Goal: Information Seeking & Learning: Find specific fact

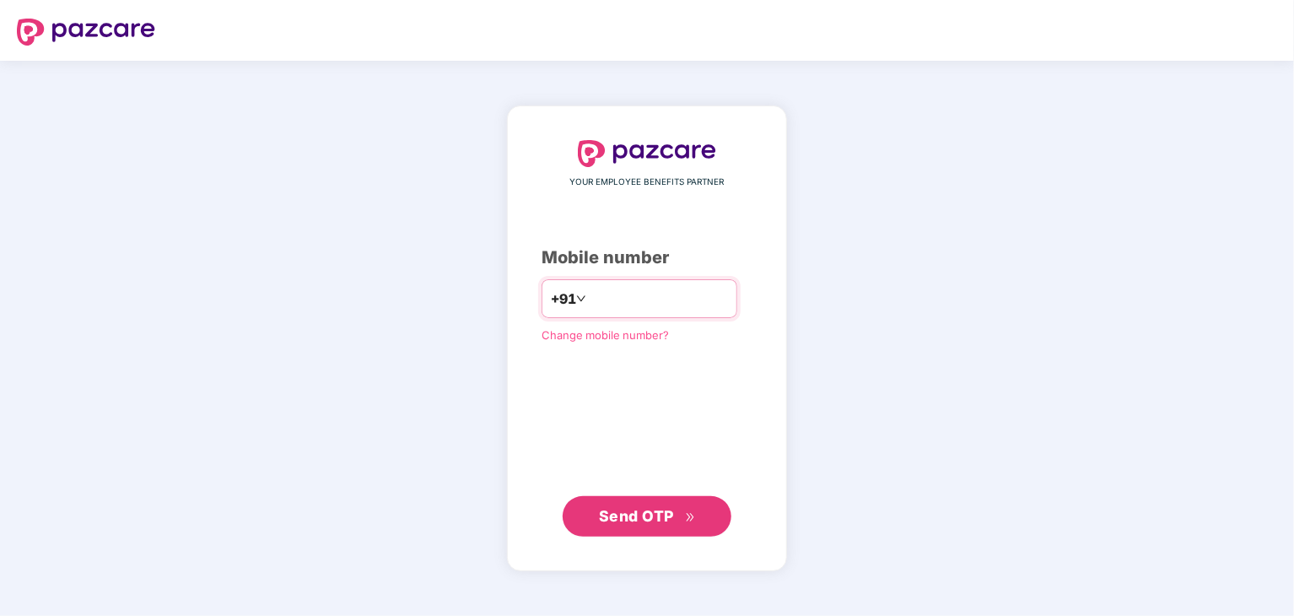
click at [607, 298] on input "number" at bounding box center [659, 298] width 138 height 27
type input "*"
type input "**********"
click at [586, 530] on button "Send OTP" at bounding box center [647, 515] width 169 height 40
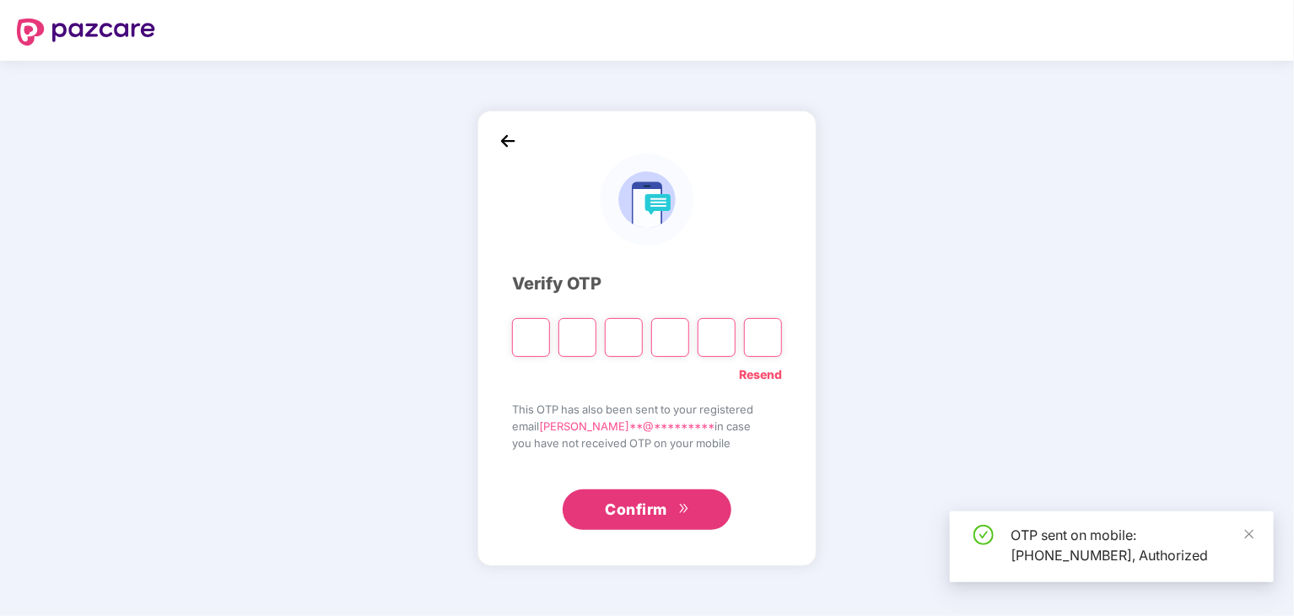
type input "*"
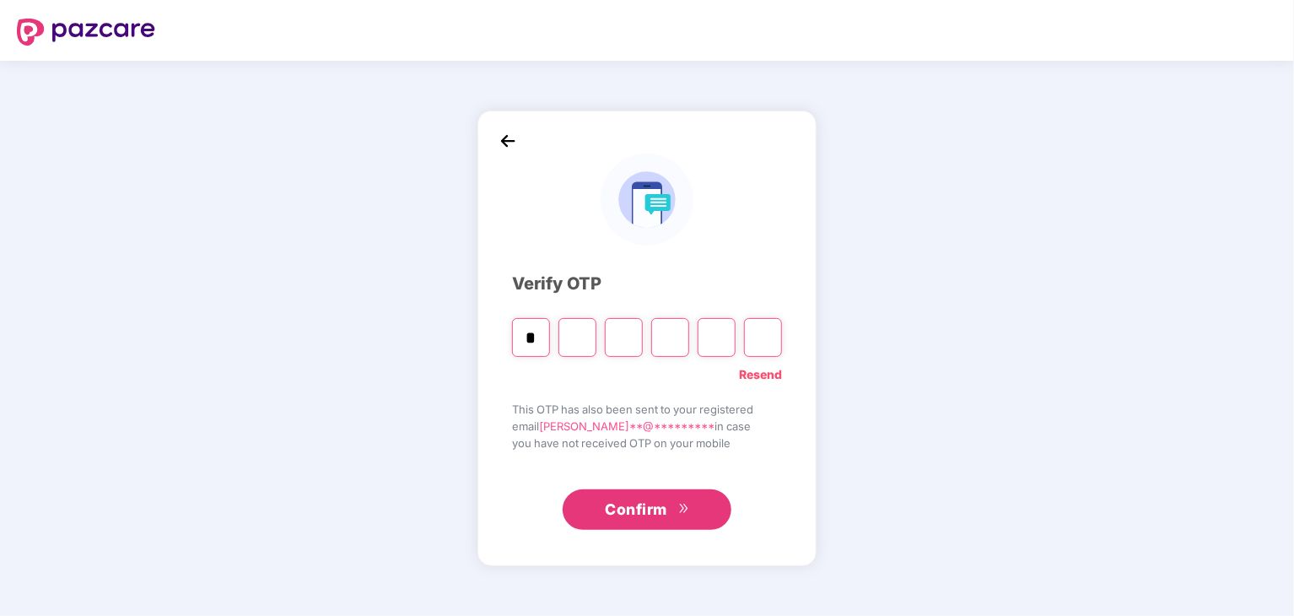
type input "*"
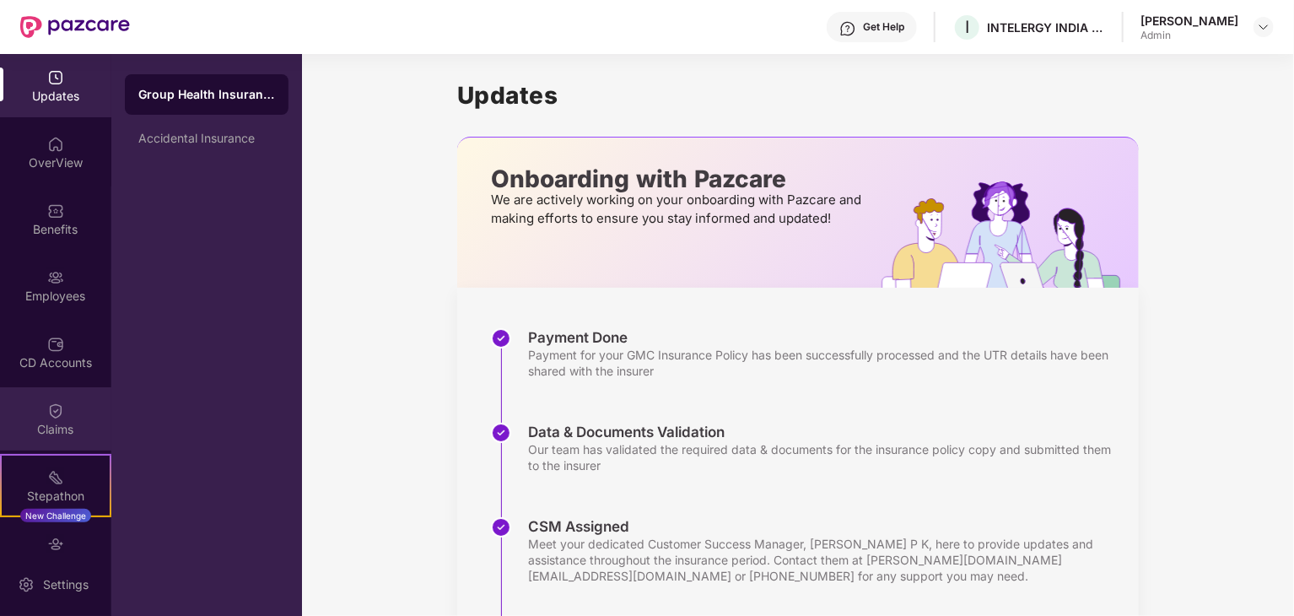
click at [54, 429] on div "Claims" at bounding box center [55, 429] width 111 height 17
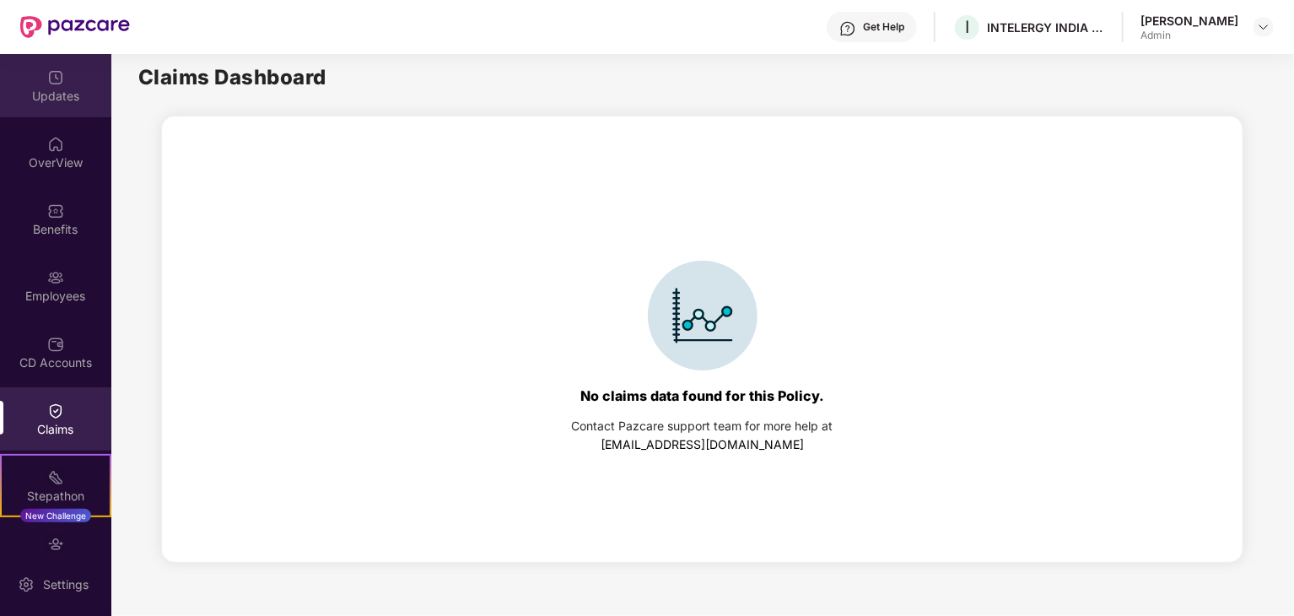
click at [51, 106] on div "Updates" at bounding box center [55, 85] width 111 height 63
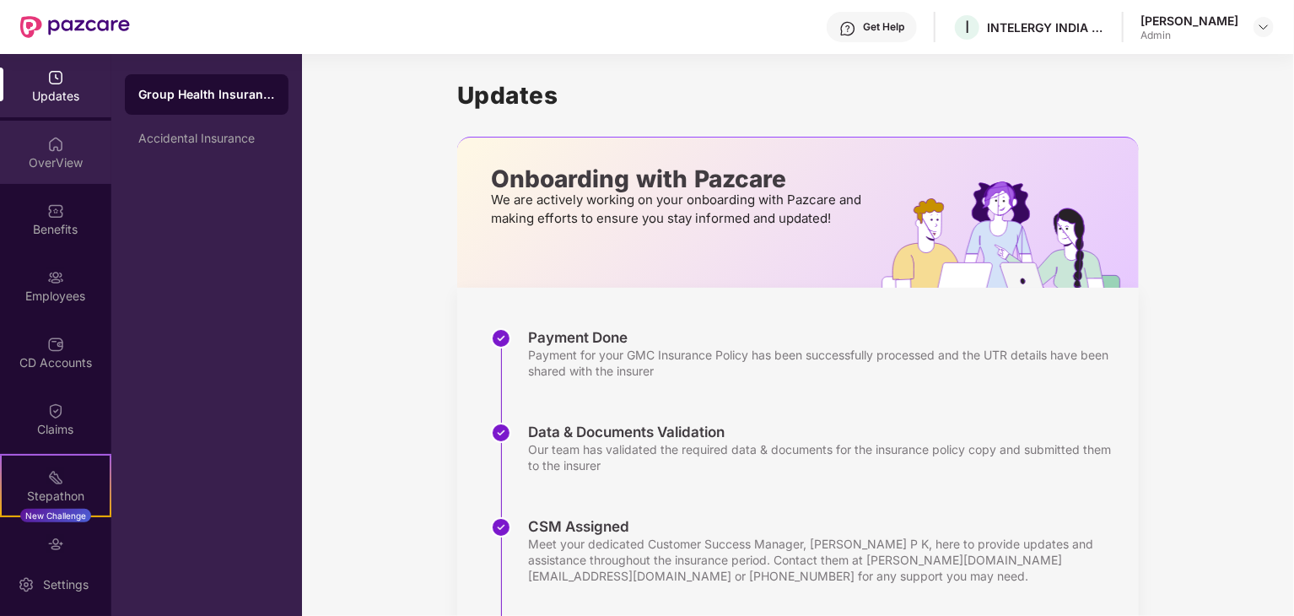
click at [47, 146] on img at bounding box center [55, 144] width 17 height 17
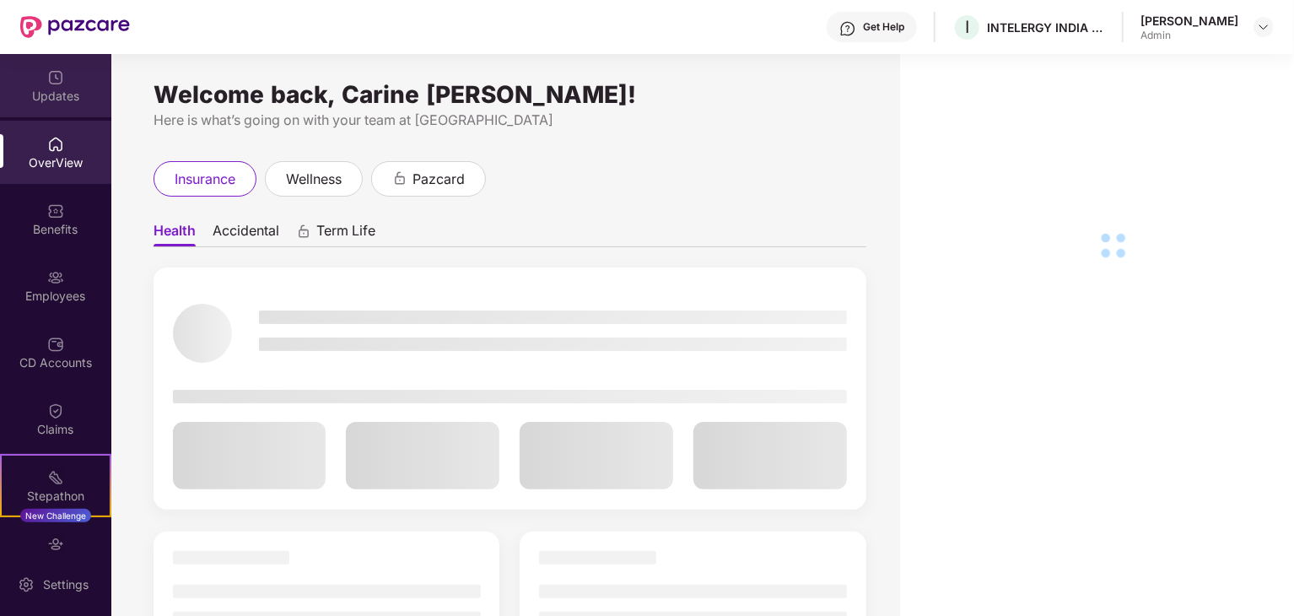
click at [54, 91] on div "Updates" at bounding box center [55, 96] width 111 height 17
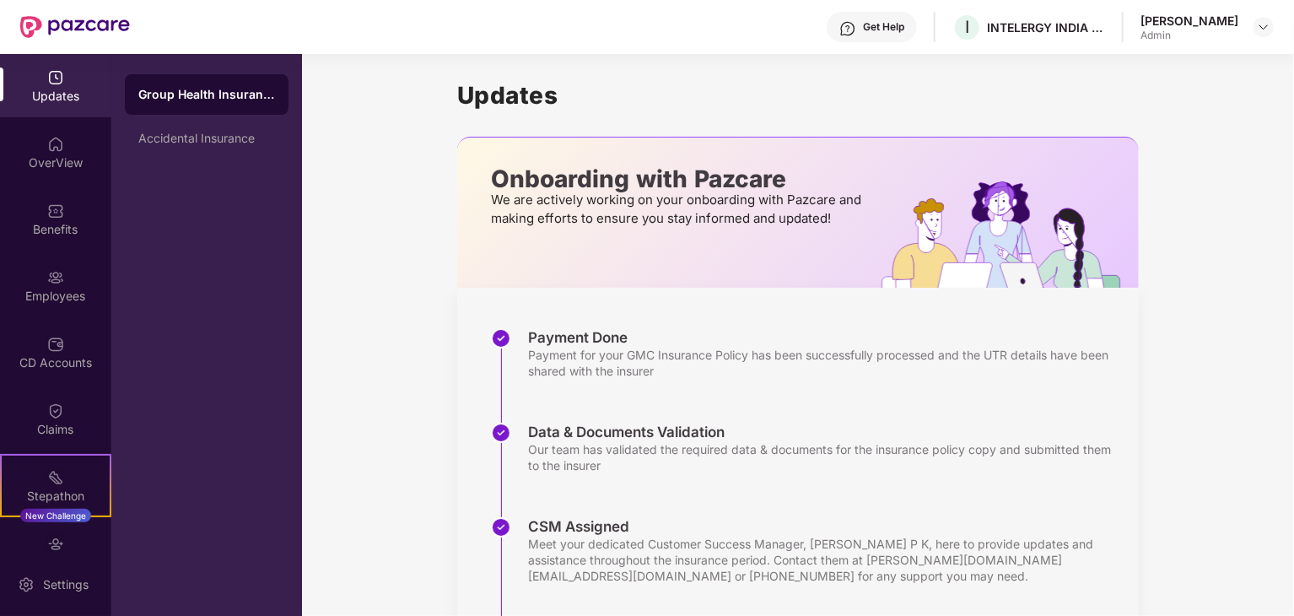
click at [183, 105] on div "Group Health Insurance" at bounding box center [207, 94] width 164 height 40
click at [186, 136] on div "Accidental Insurance" at bounding box center [206, 138] width 137 height 13
click at [176, 99] on div "Group Health Insurance" at bounding box center [206, 94] width 137 height 13
click at [69, 136] on div "OverView" at bounding box center [55, 152] width 111 height 63
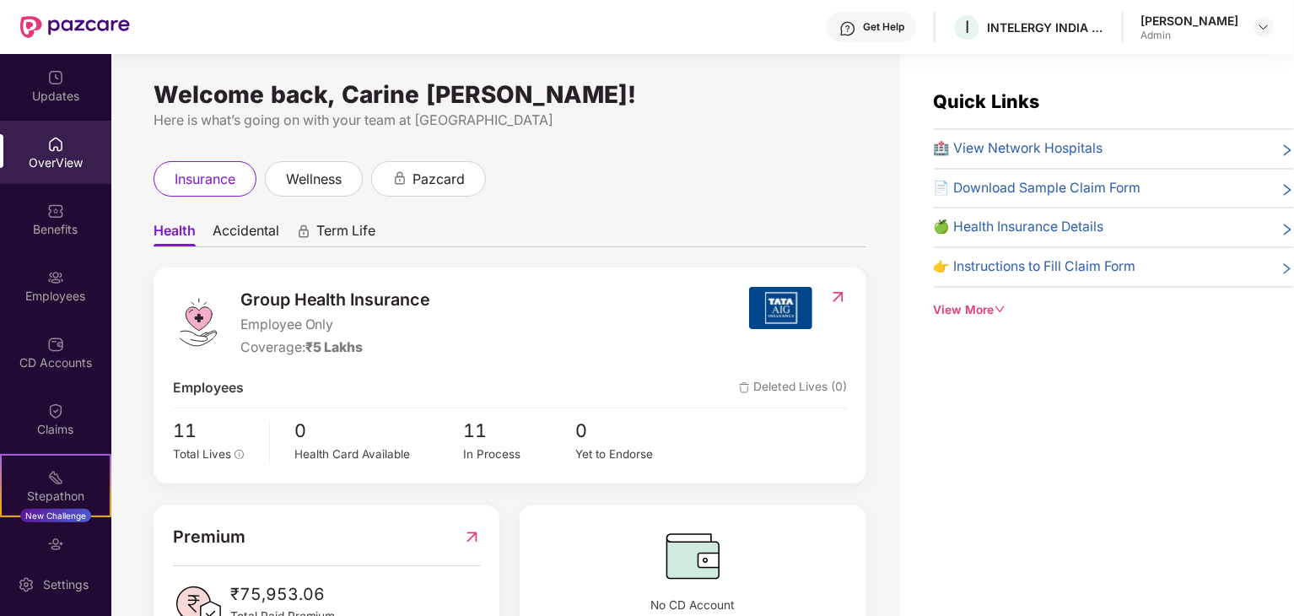
click at [1170, 19] on div "[PERSON_NAME]" at bounding box center [1190, 21] width 98 height 16
click at [1265, 30] on img at bounding box center [1263, 26] width 13 height 13
click at [1152, 67] on div "Switch to User view" at bounding box center [1184, 67] width 219 height 33
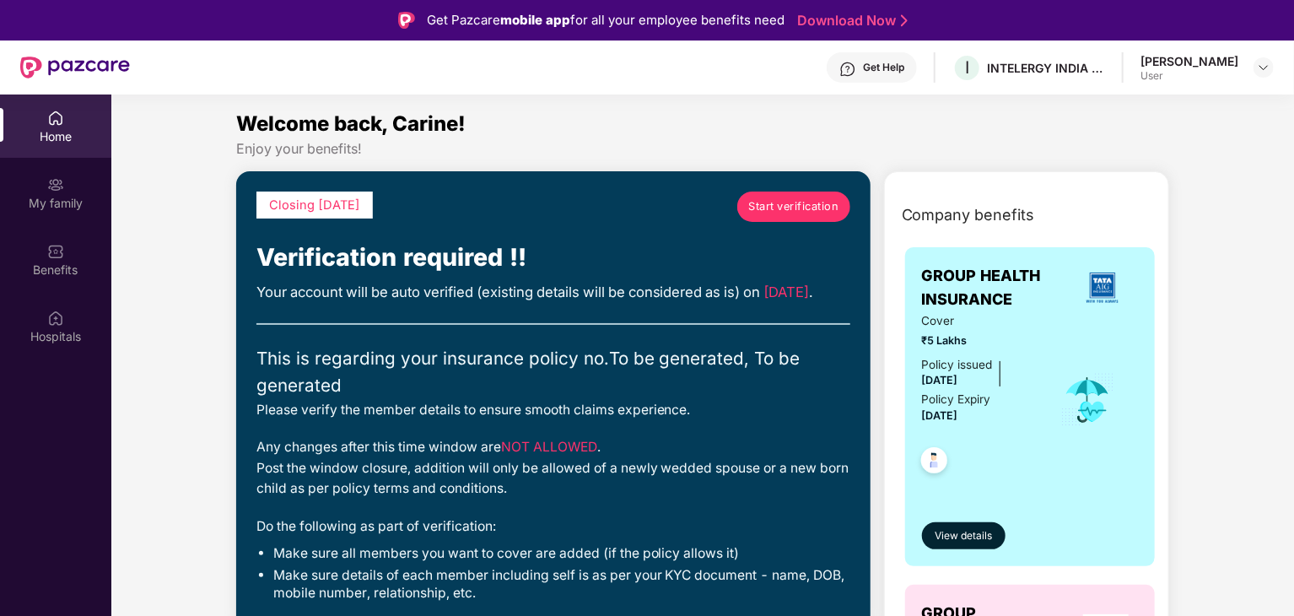
click at [787, 213] on span "Start verification" at bounding box center [793, 206] width 90 height 17
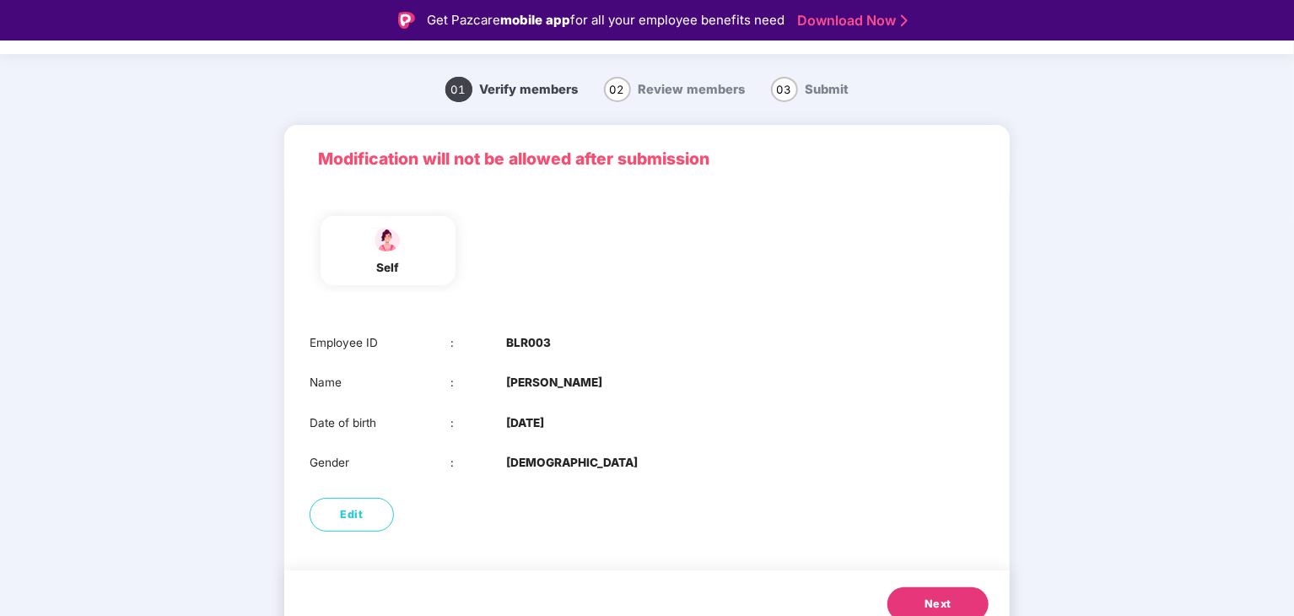
scroll to position [57, 0]
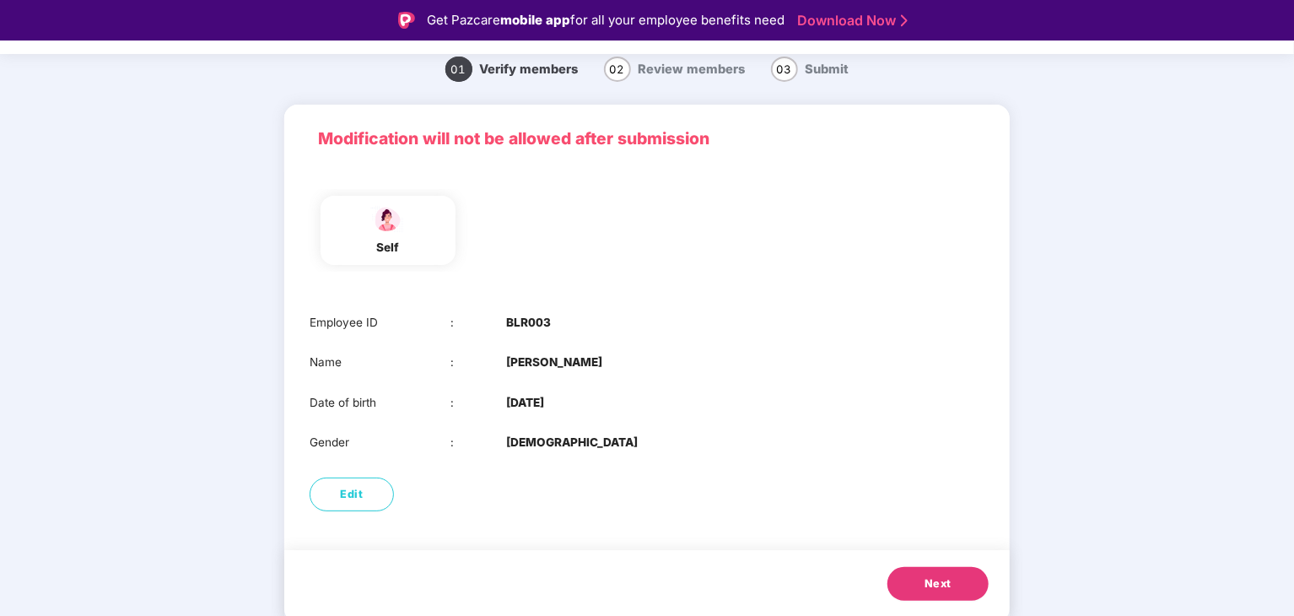
click at [923, 587] on button "Next" at bounding box center [938, 584] width 101 height 34
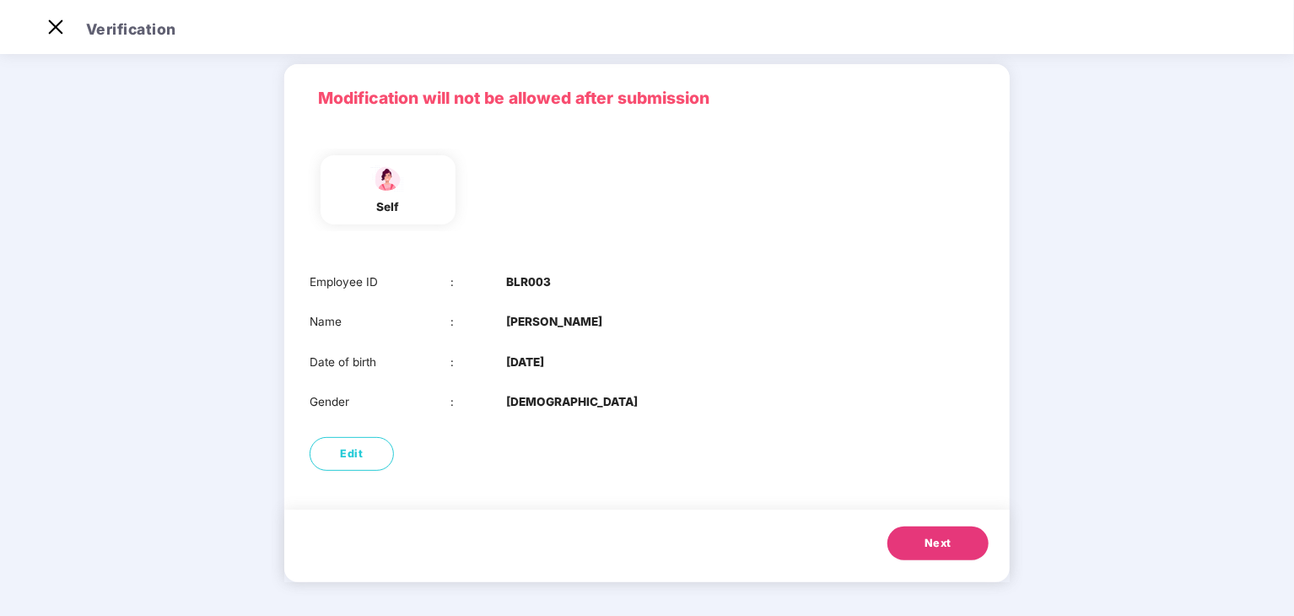
scroll to position [0, 0]
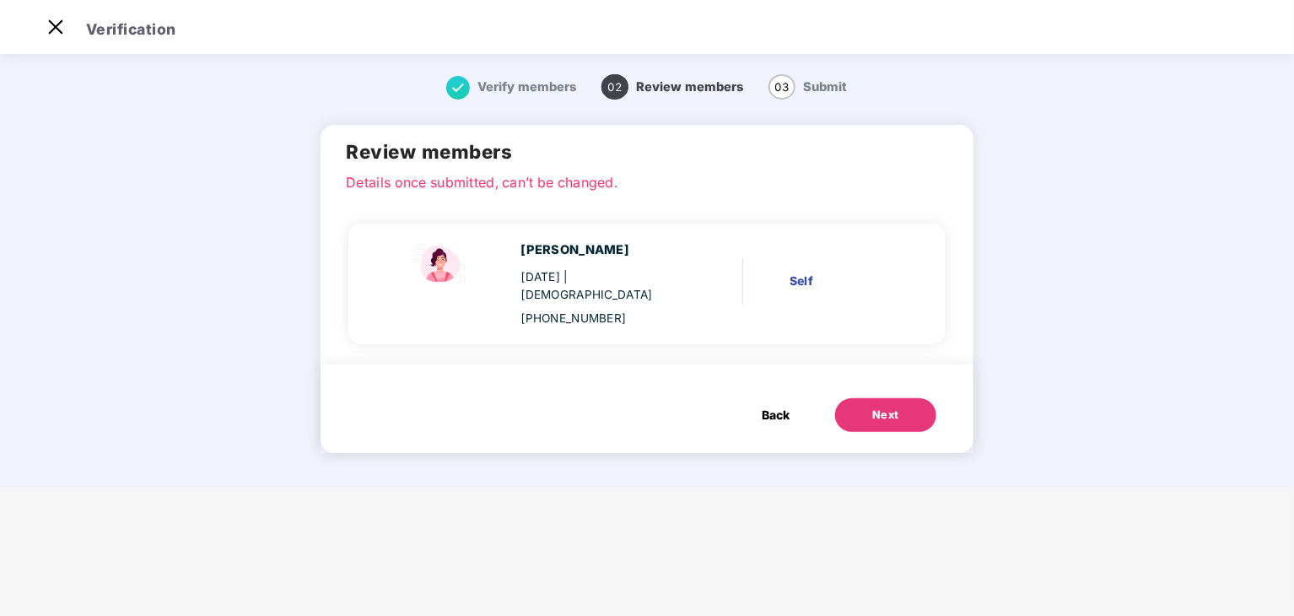
click at [864, 398] on button "Next" at bounding box center [885, 415] width 101 height 34
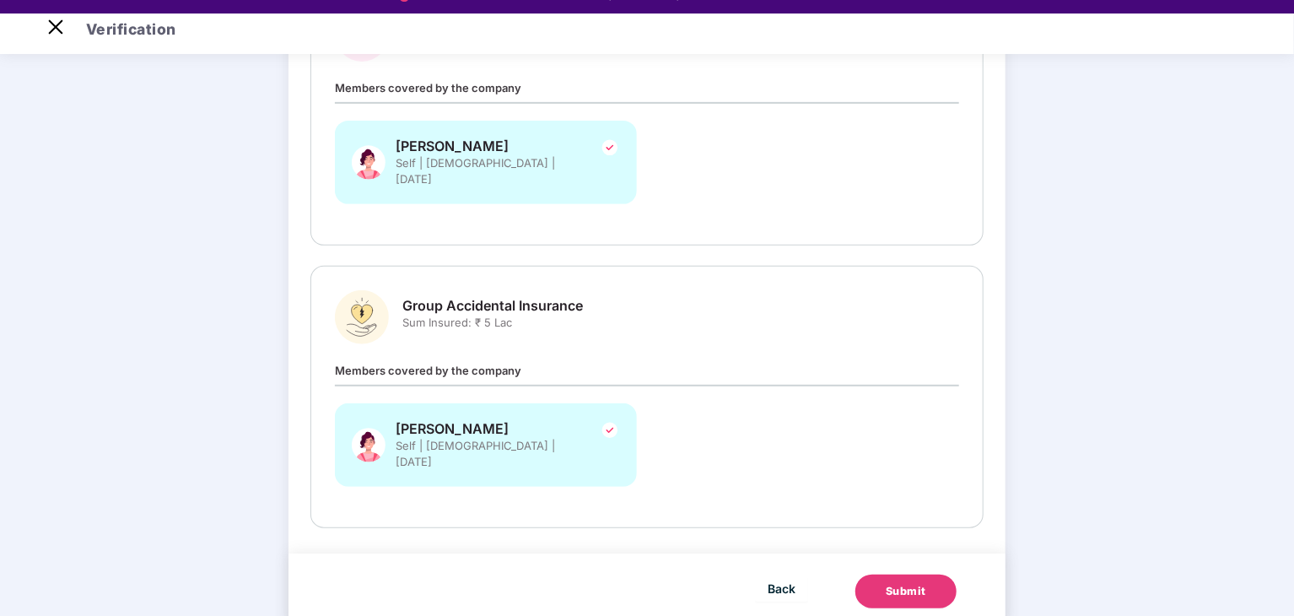
scroll to position [40, 0]
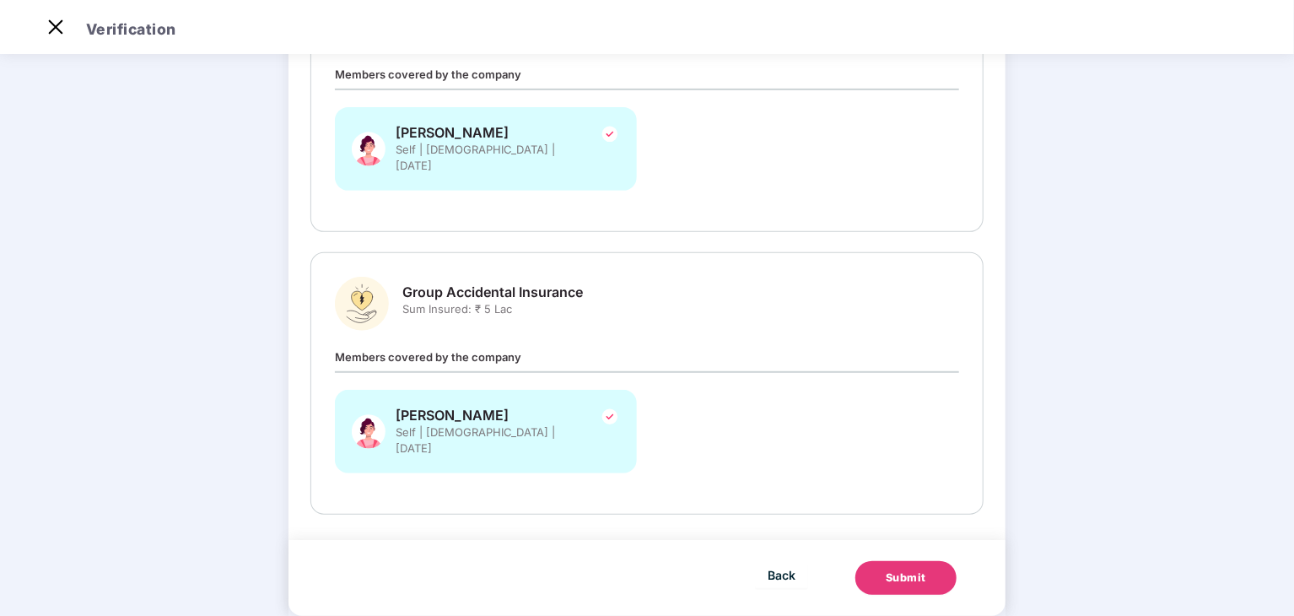
click at [889, 561] on button "Submit" at bounding box center [905, 578] width 101 height 34
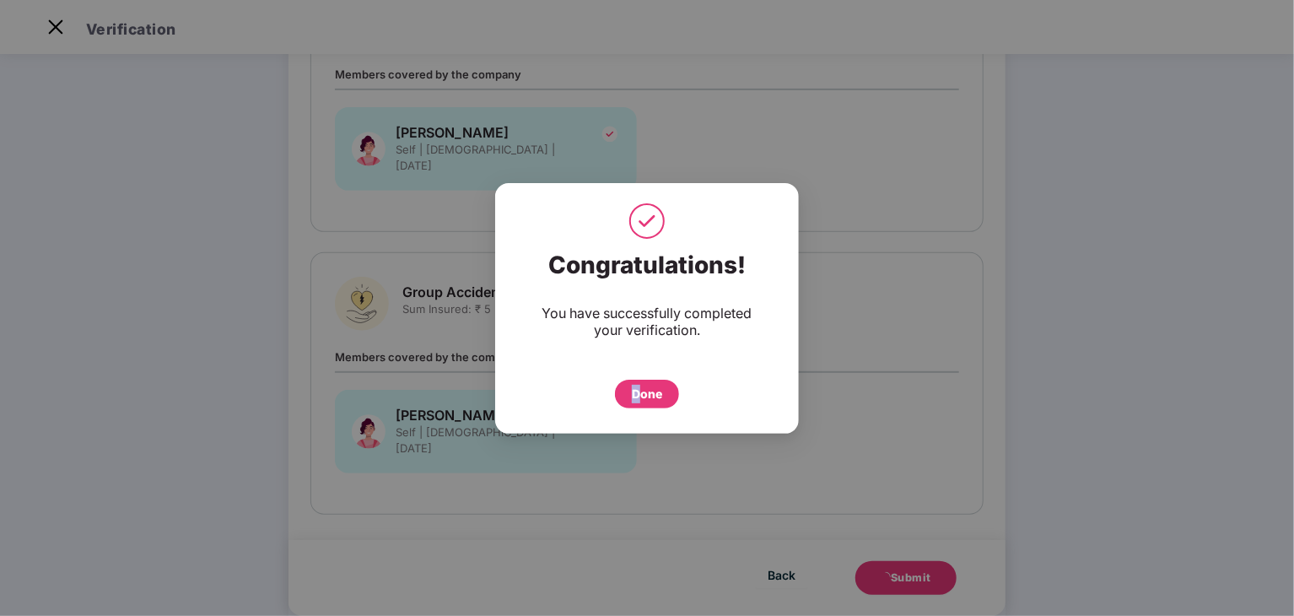
click at [635, 396] on div "Done" at bounding box center [647, 394] width 30 height 19
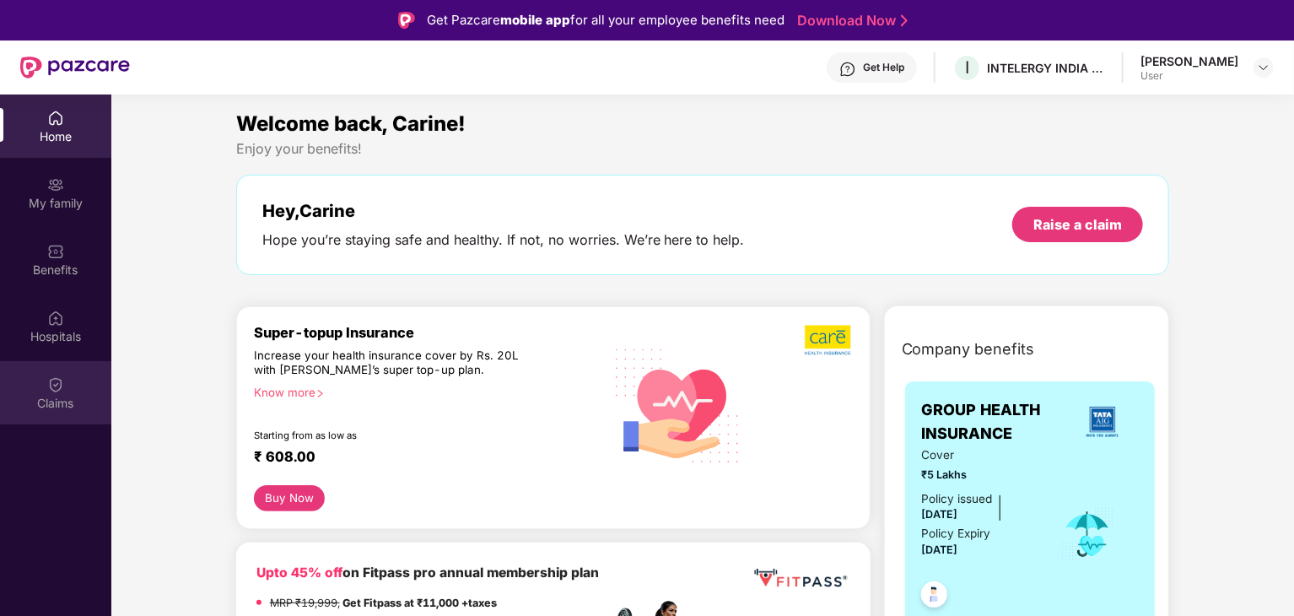
click at [39, 384] on div "Claims" at bounding box center [55, 392] width 111 height 63
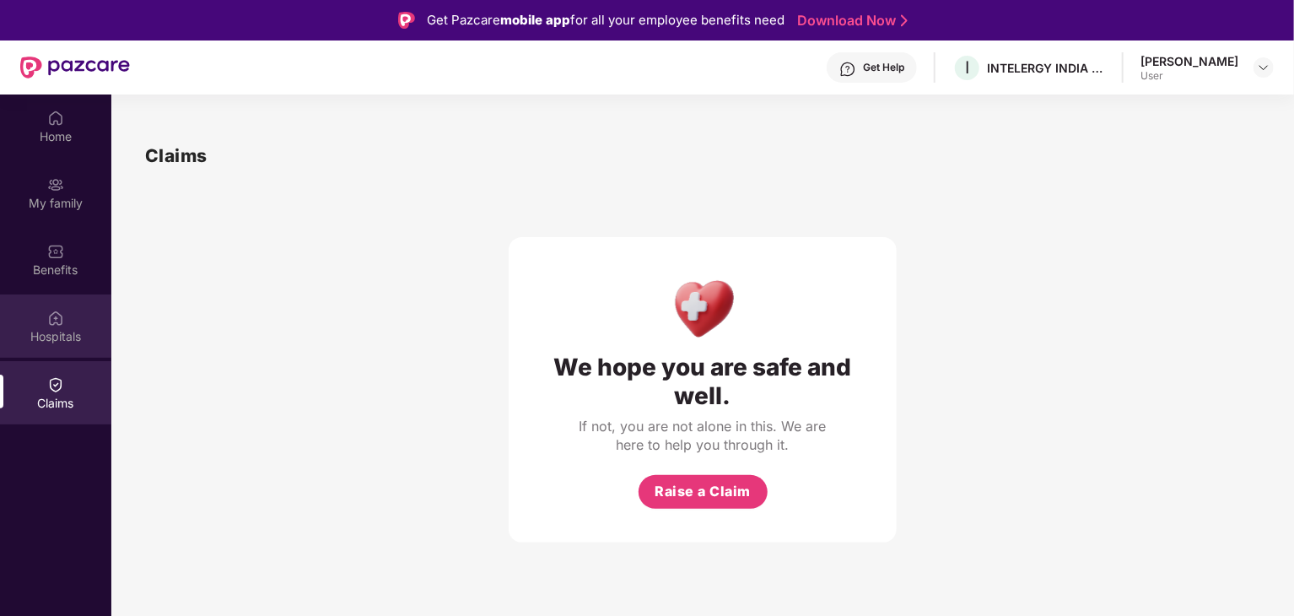
click at [73, 325] on div "Hospitals" at bounding box center [55, 325] width 111 height 63
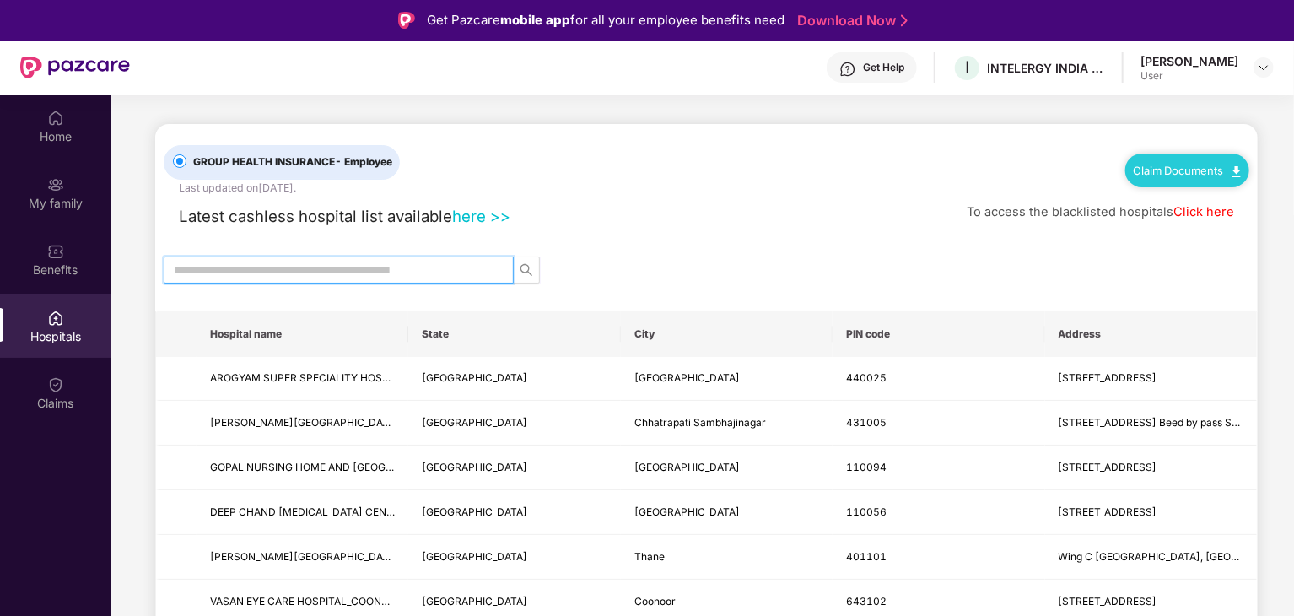
click at [209, 270] on input "text" at bounding box center [332, 270] width 316 height 19
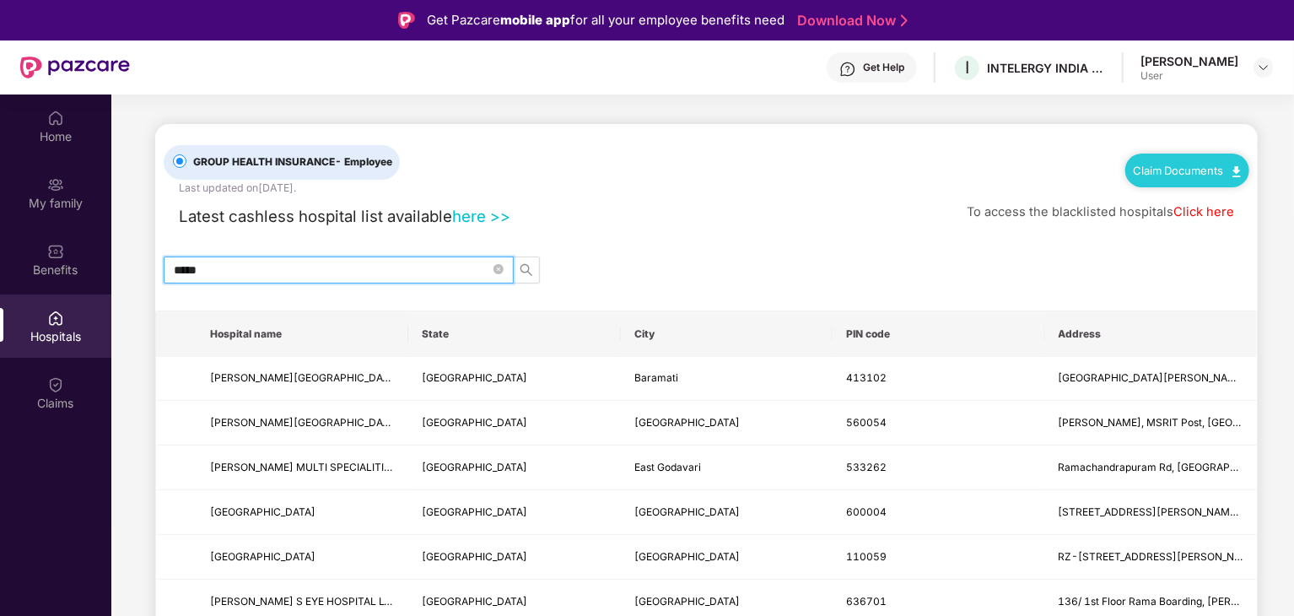
type input "******"
drag, startPoint x: 219, startPoint y: 268, endPoint x: 157, endPoint y: 280, distance: 62.7
click at [157, 280] on div "******" at bounding box center [706, 269] width 1103 height 27
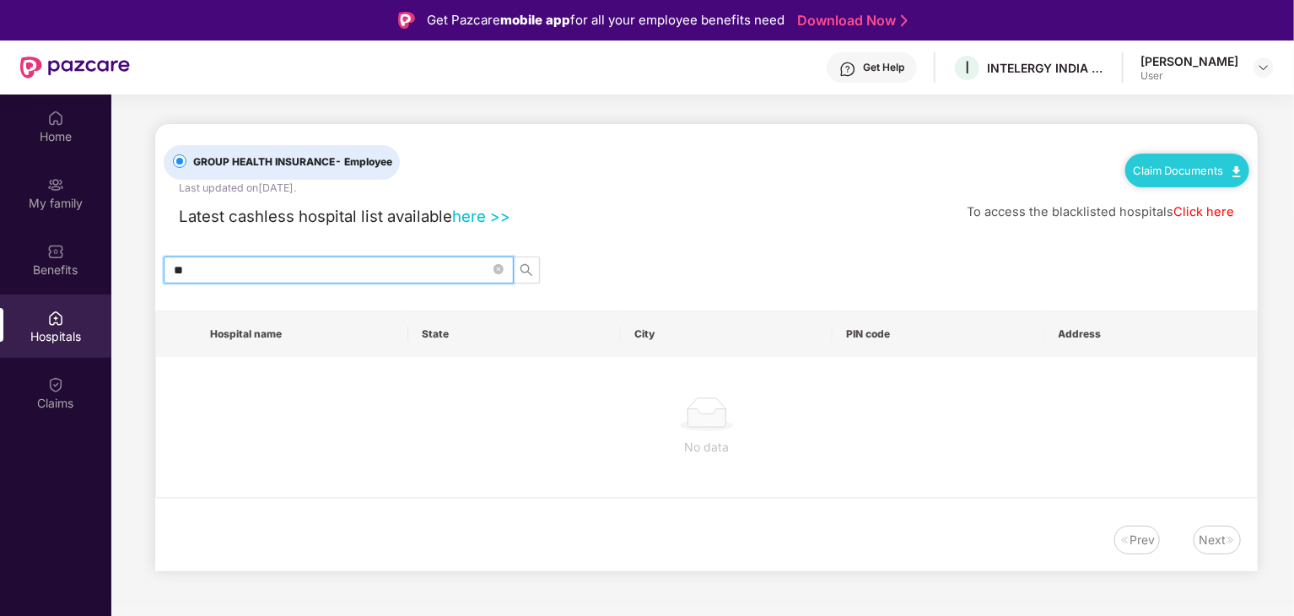
type input "*"
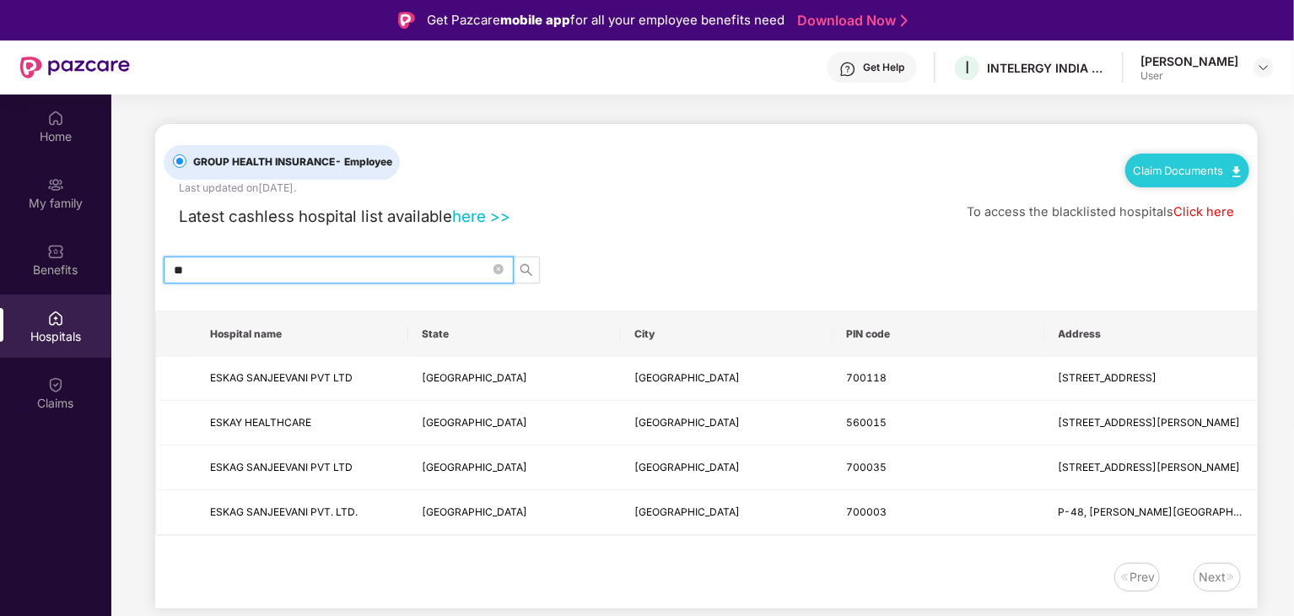
type input "*"
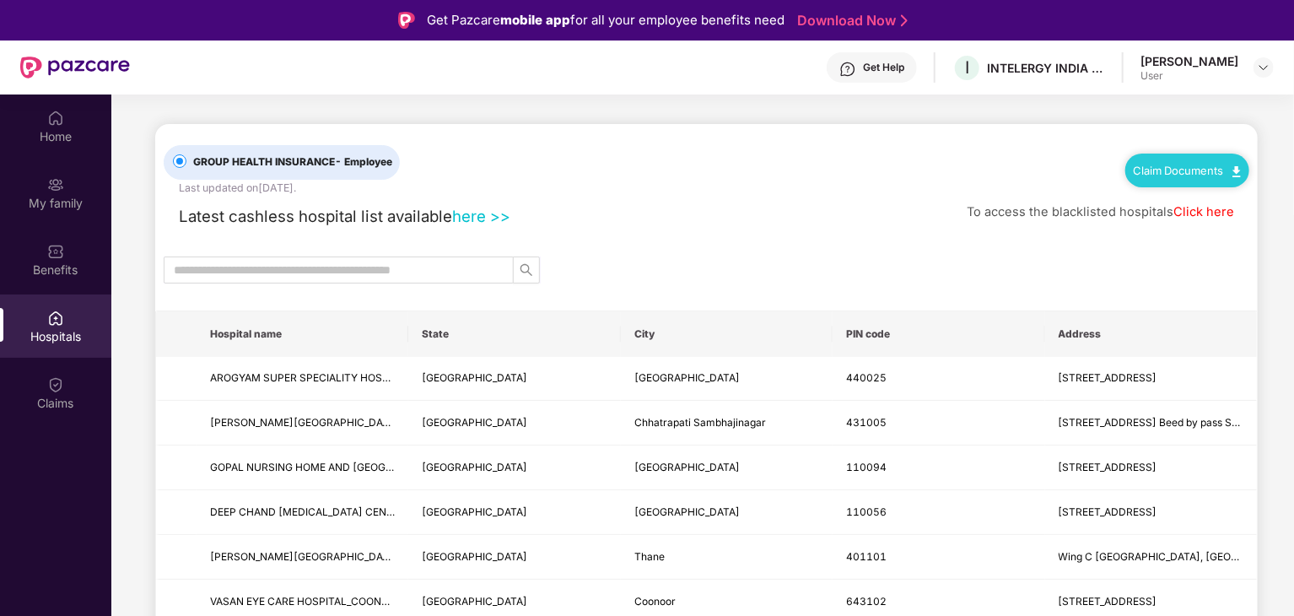
click at [1194, 210] on link "Click here" at bounding box center [1203, 211] width 61 height 15
click at [263, 268] on input "text" at bounding box center [332, 270] width 316 height 19
click at [473, 215] on link "here >>" at bounding box center [481, 216] width 58 height 19
click at [284, 264] on input "text" at bounding box center [332, 270] width 316 height 19
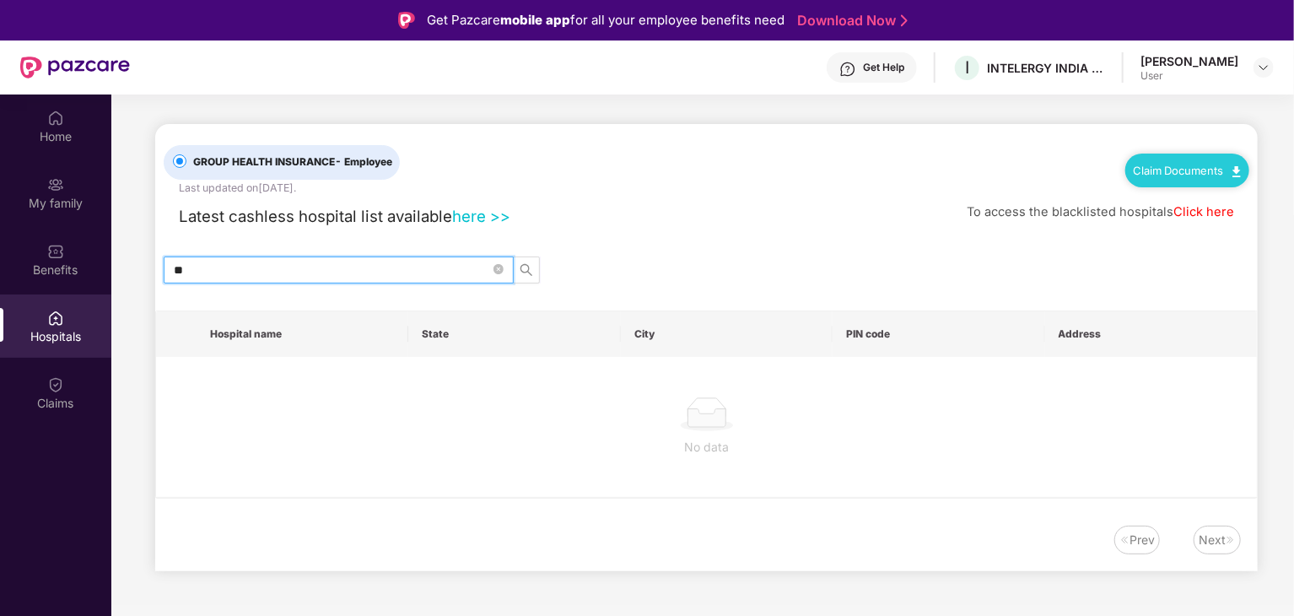
type input "*"
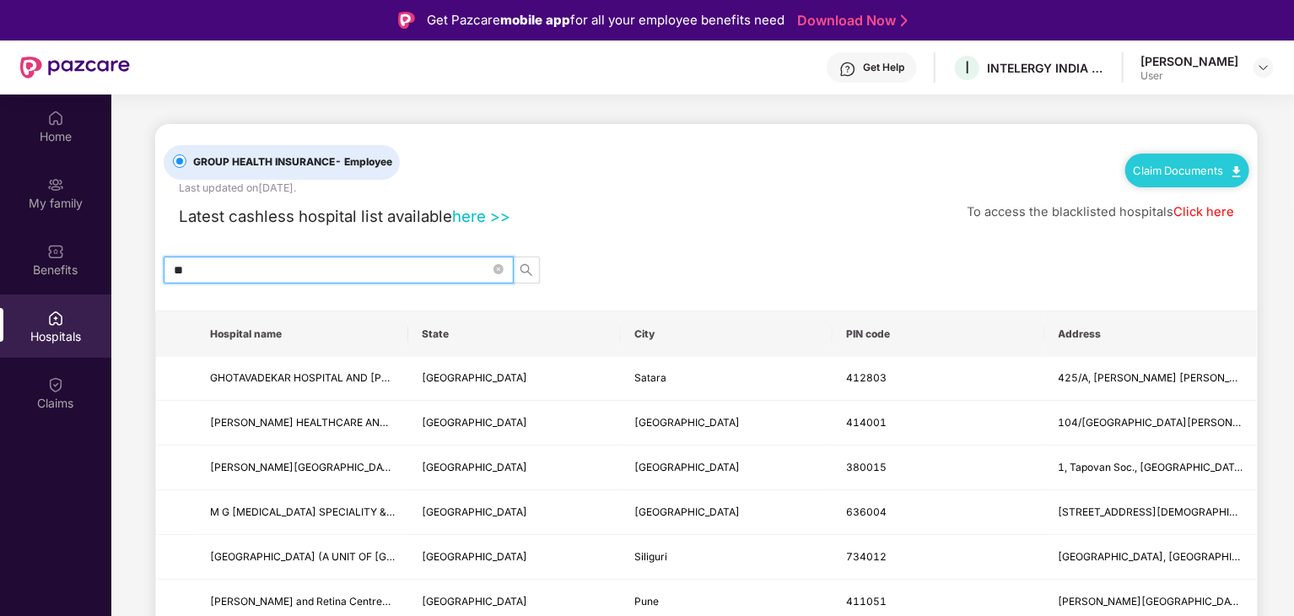
type input "*"
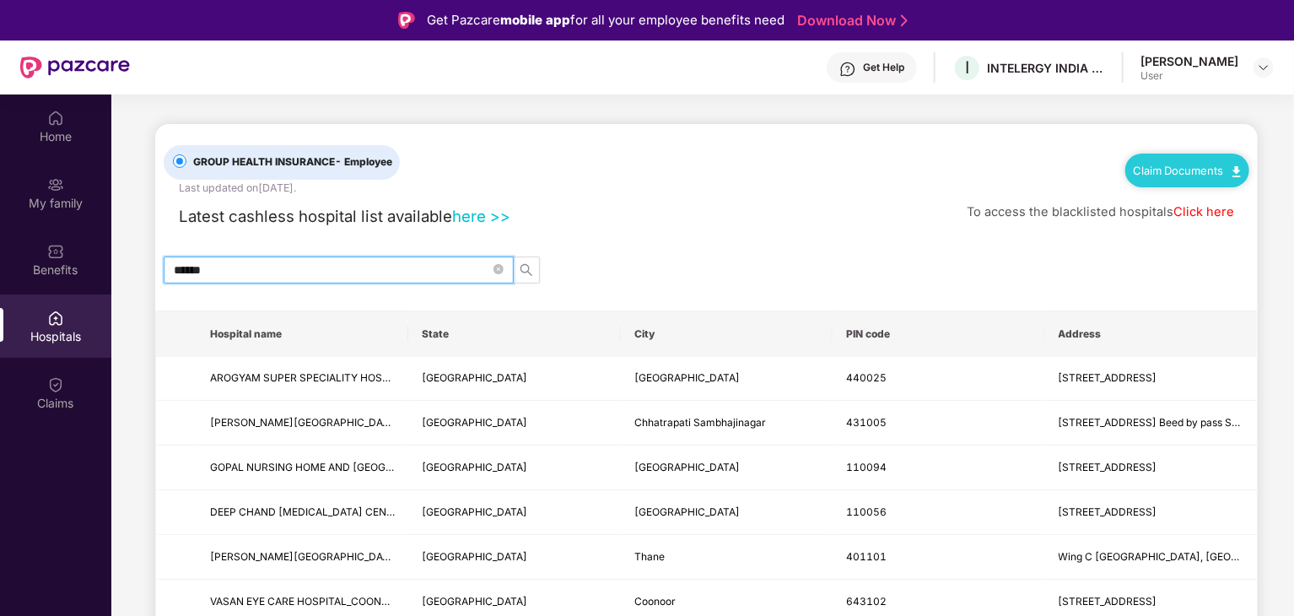
type input "*******"
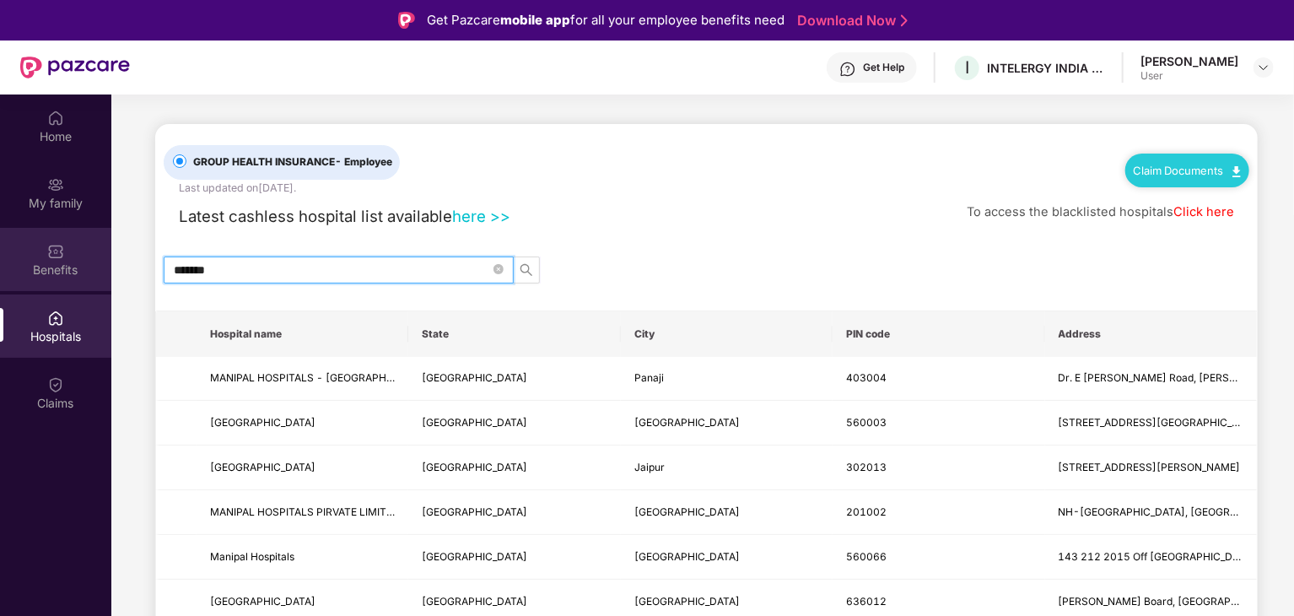
drag, startPoint x: 231, startPoint y: 263, endPoint x: 104, endPoint y: 258, distance: 127.5
click at [104, 258] on div "Home My family Benefits Hospitals Claims GROUP HEALTH INSURANCE - Employee Last…" at bounding box center [647, 402] width 1294 height 616
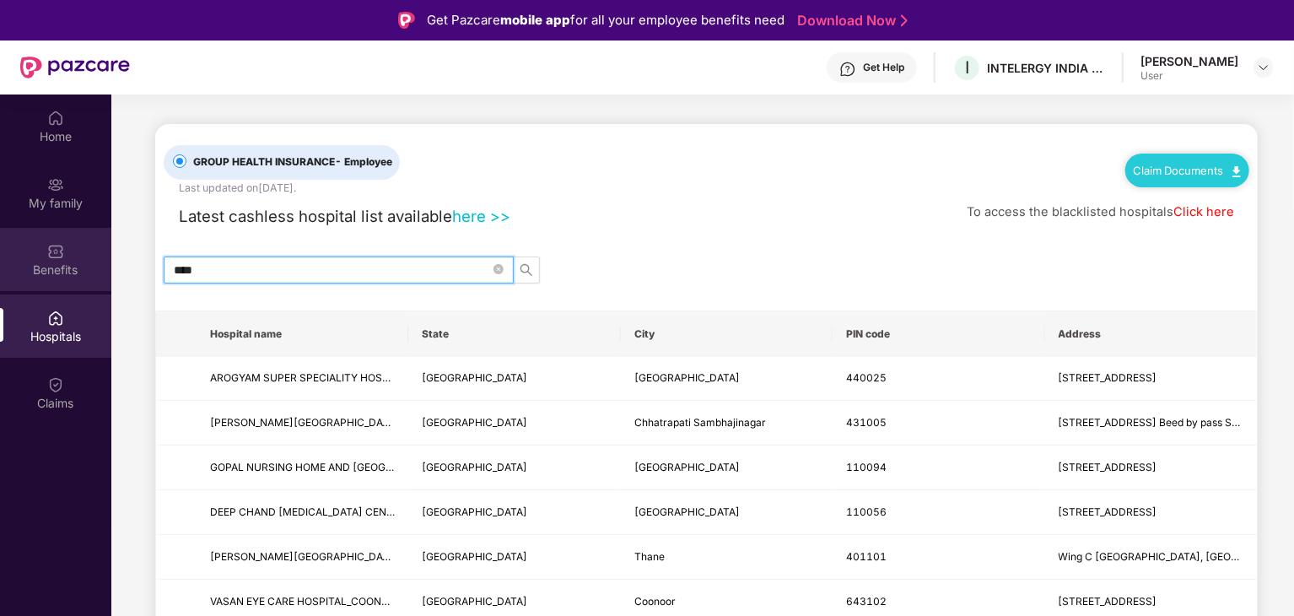
type input "*****"
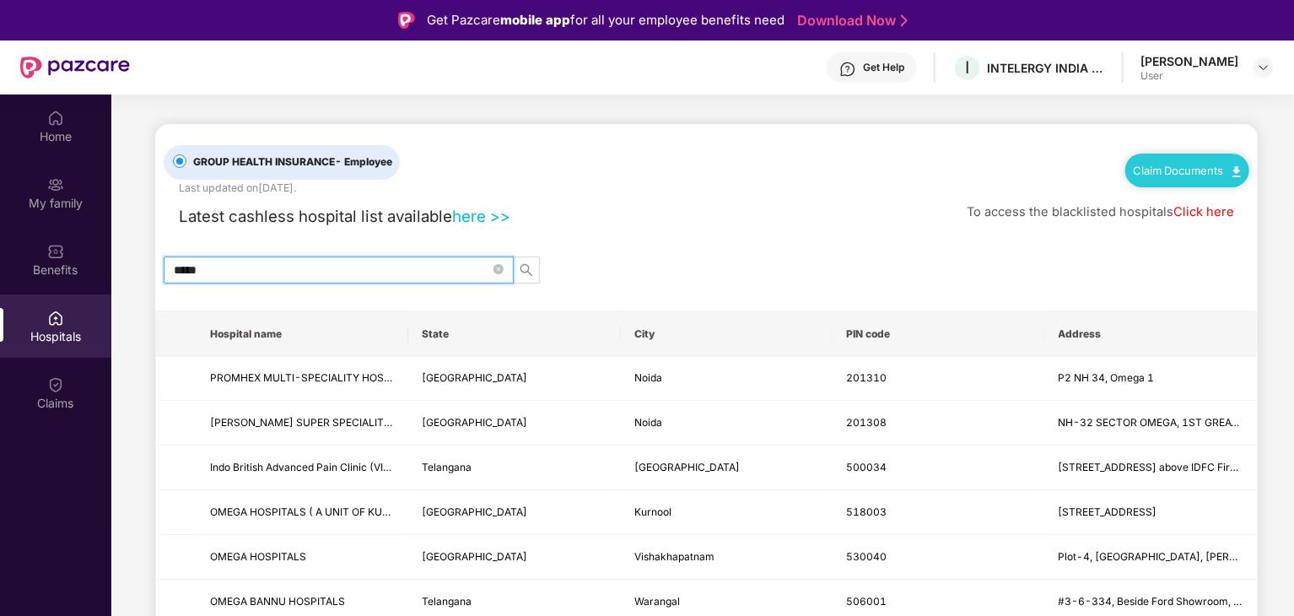
drag, startPoint x: 222, startPoint y: 272, endPoint x: 127, endPoint y: 249, distance: 97.2
type input "*********"
